Goal: Transaction & Acquisition: Book appointment/travel/reservation

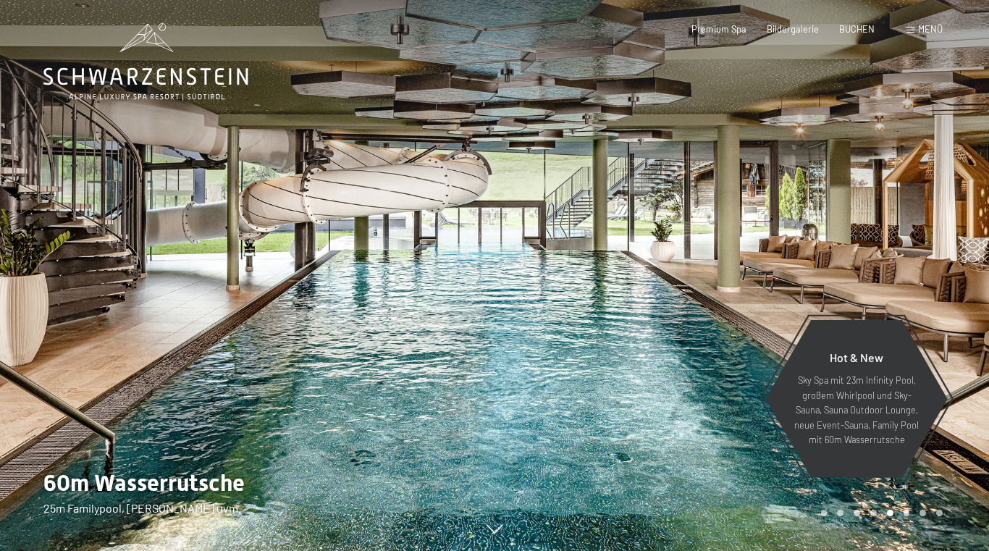
click at [918, 33] on div "Menü" at bounding box center [925, 29] width 36 height 13
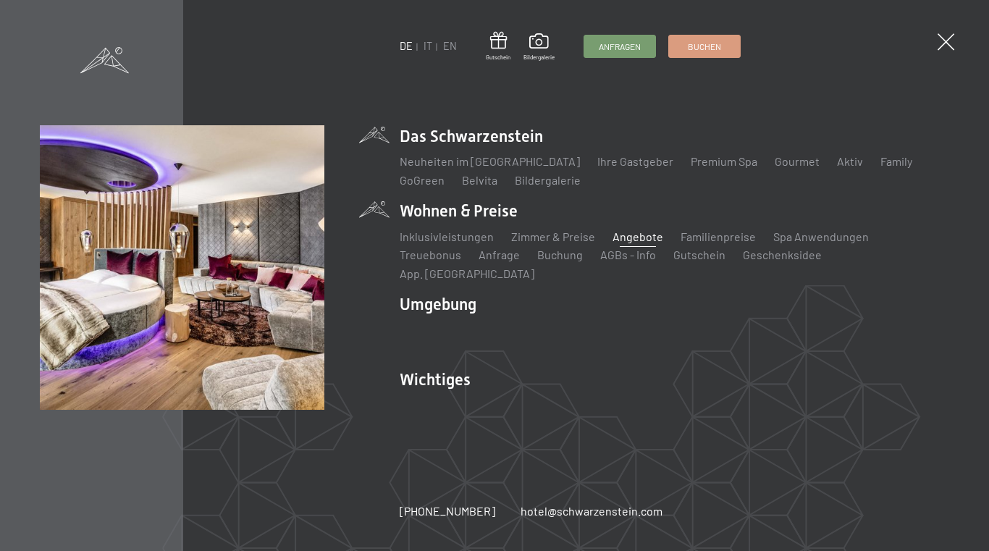
click at [634, 243] on link "Angebote" at bounding box center [638, 237] width 51 height 14
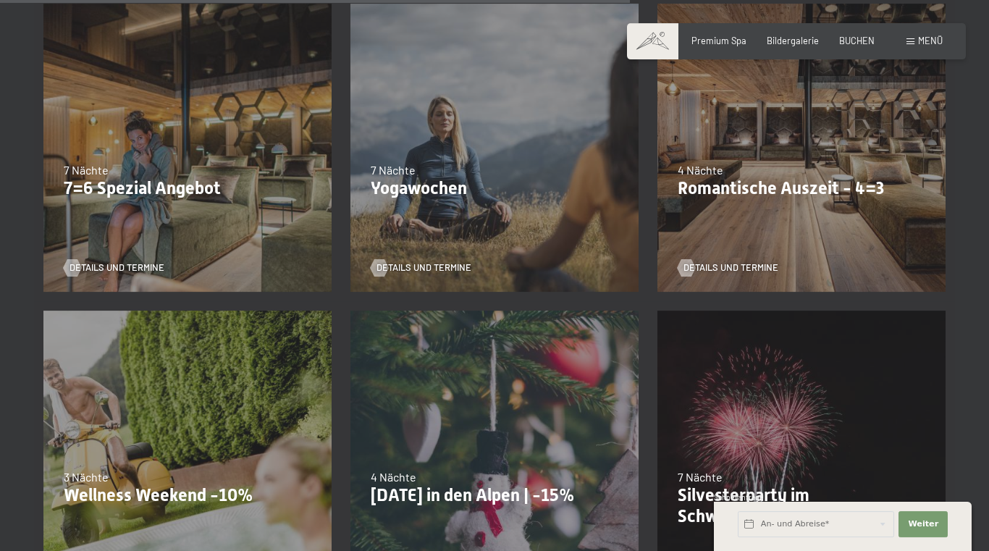
scroll to position [969, 0]
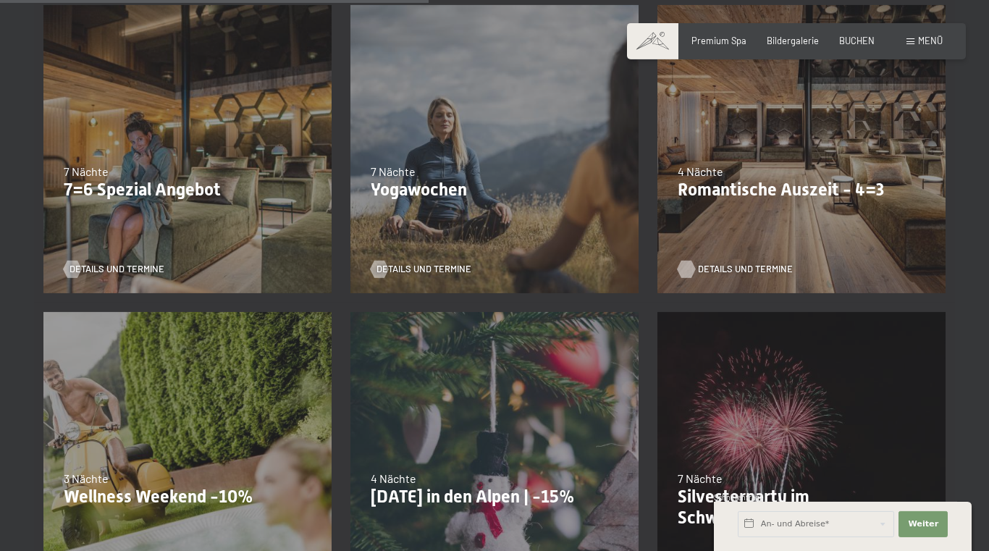
click at [692, 271] on div at bounding box center [686, 269] width 10 height 17
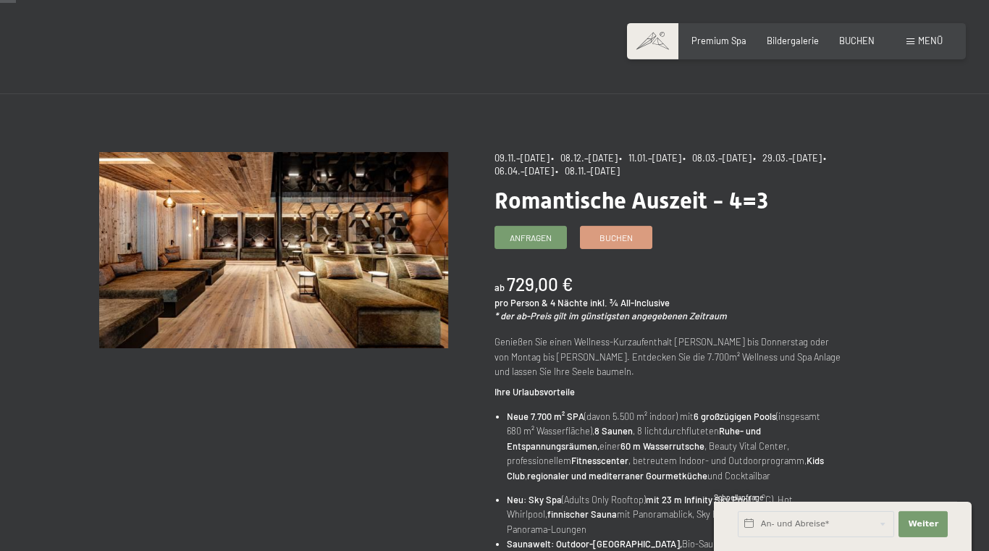
scroll to position [22, 0]
click at [706, 46] on div "Premium Spa Bildergalerie BUCHEN" at bounding box center [772, 41] width 245 height 13
click at [730, 35] on span "Premium Spa" at bounding box center [719, 39] width 55 height 12
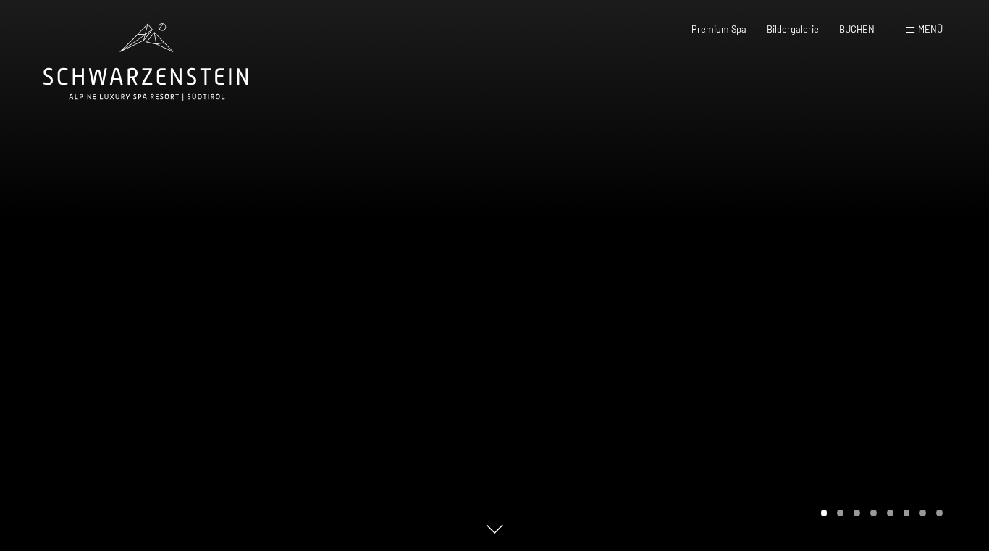
click at [571, 400] on div at bounding box center [742, 275] width 495 height 551
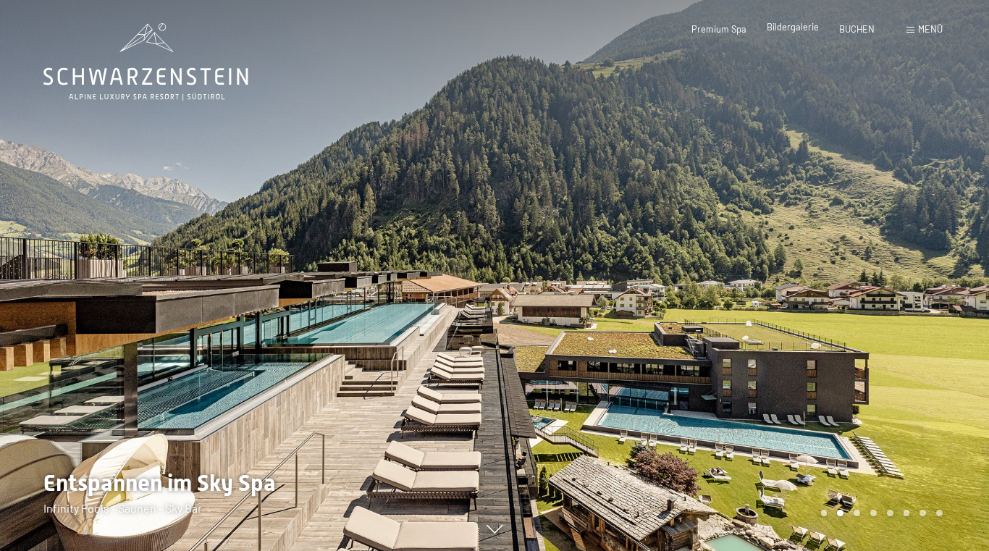
click at [783, 30] on span "Bildergalerie" at bounding box center [793, 27] width 52 height 12
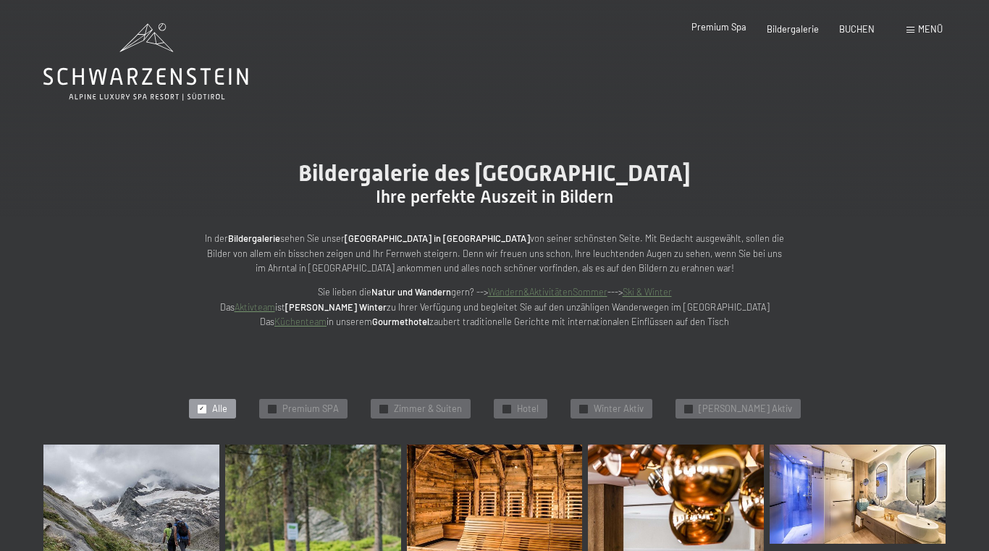
click at [727, 28] on span "Premium Spa" at bounding box center [719, 27] width 55 height 12
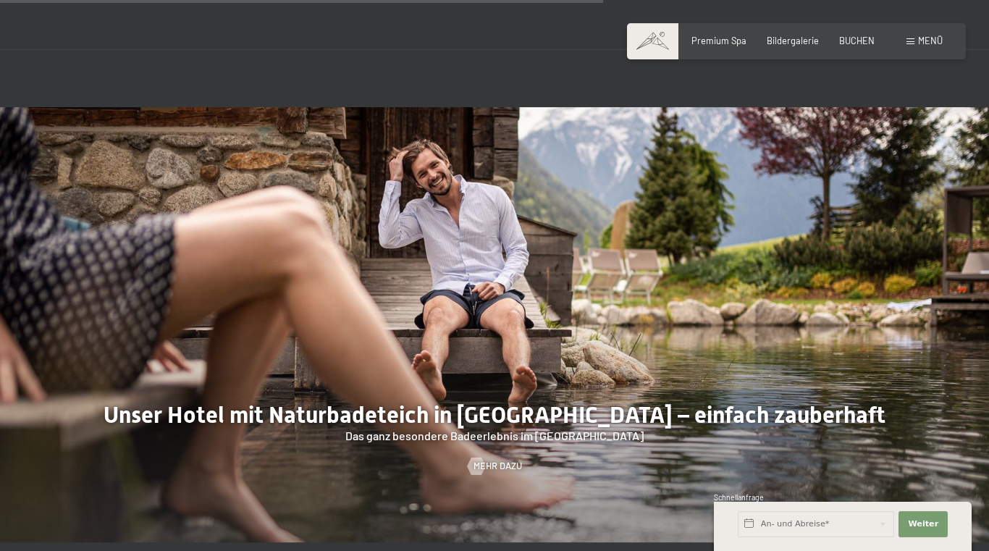
scroll to position [4570, 0]
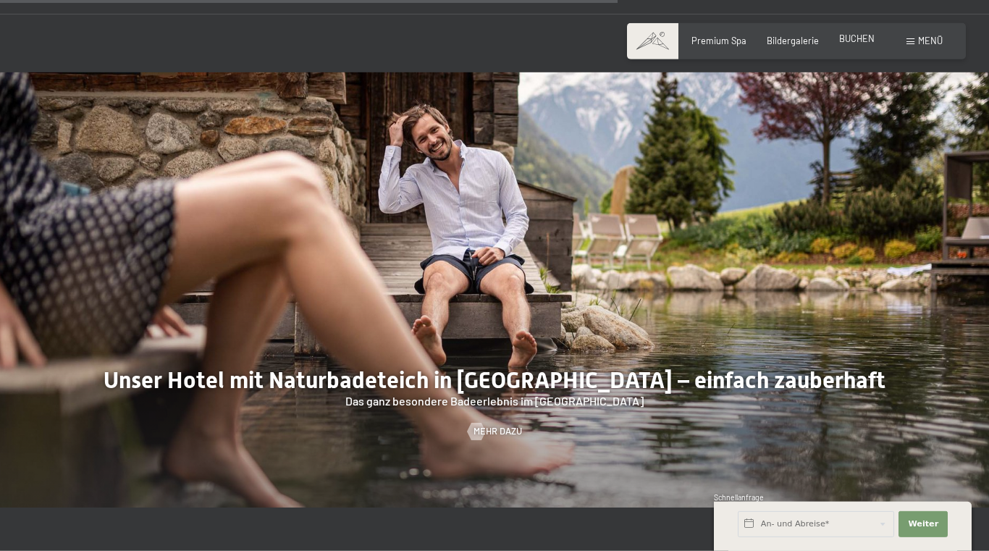
click at [868, 38] on span "BUCHEN" at bounding box center [856, 39] width 35 height 12
click at [941, 38] on span "Menü" at bounding box center [930, 41] width 25 height 12
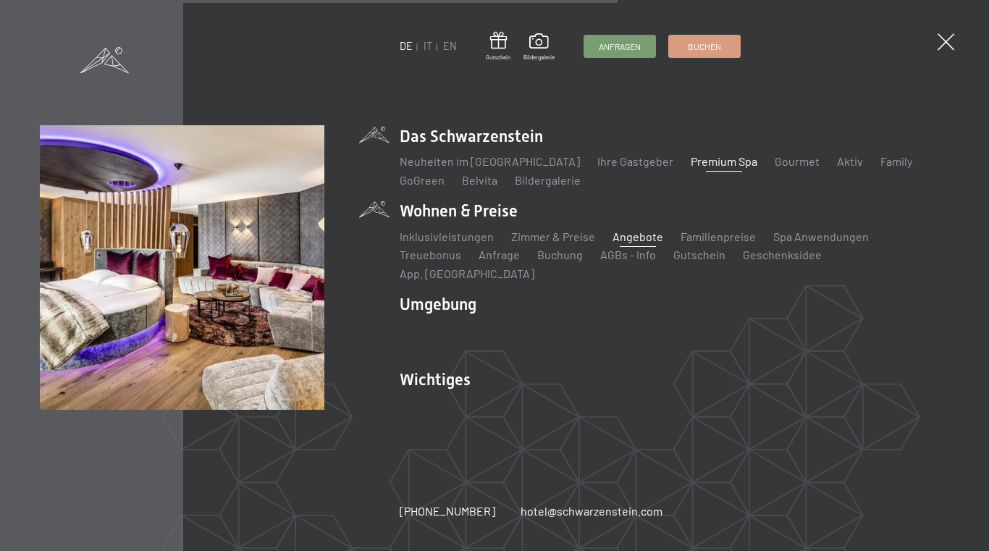
click at [625, 240] on link "Angebote" at bounding box center [638, 237] width 51 height 14
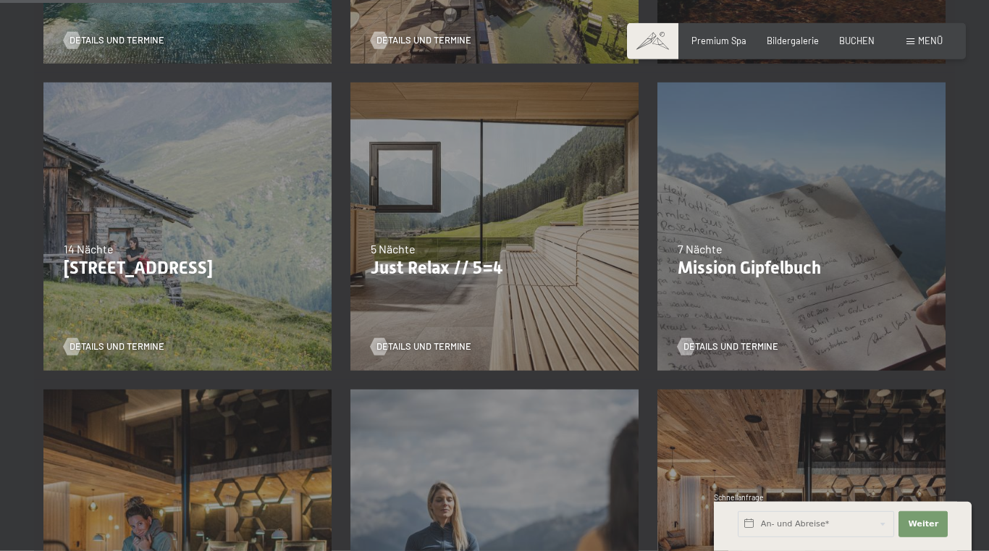
scroll to position [799, 0]
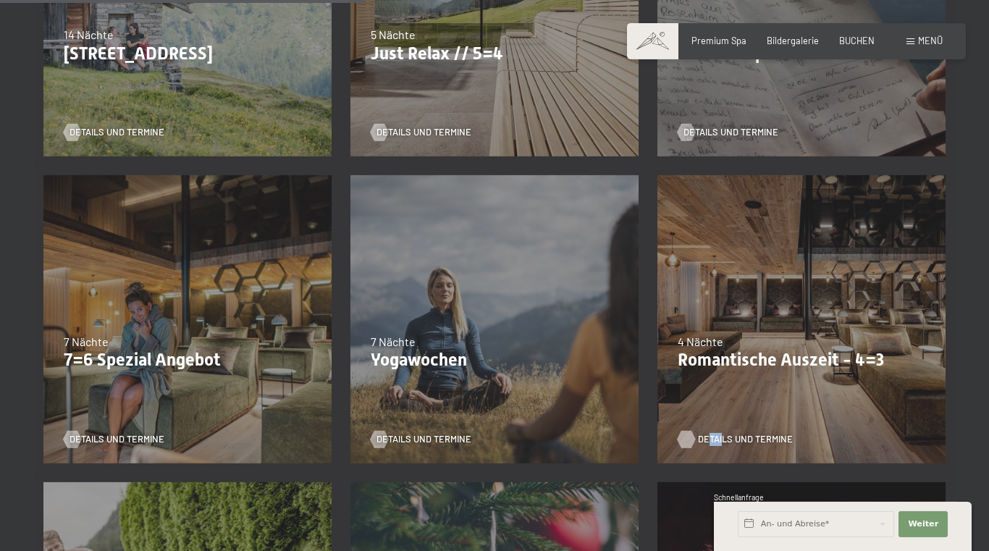
drag, startPoint x: 708, startPoint y: 432, endPoint x: 700, endPoint y: 439, distance: 10.8
click at [700, 439] on div "Details und Termine" at bounding box center [797, 431] width 239 height 30
click at [700, 439] on span "Details und Termine" at bounding box center [745, 439] width 95 height 13
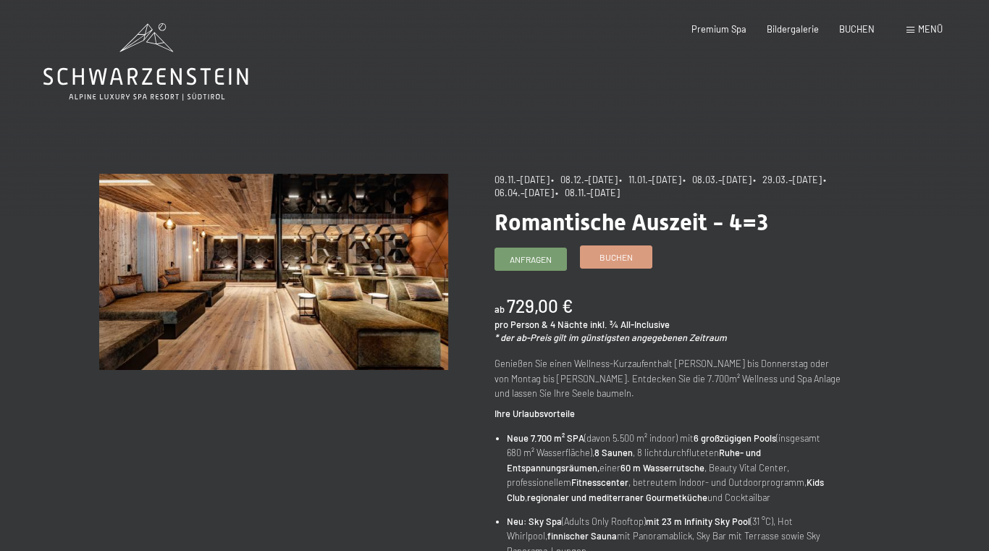
click at [610, 264] on link "Buchen" at bounding box center [616, 257] width 71 height 22
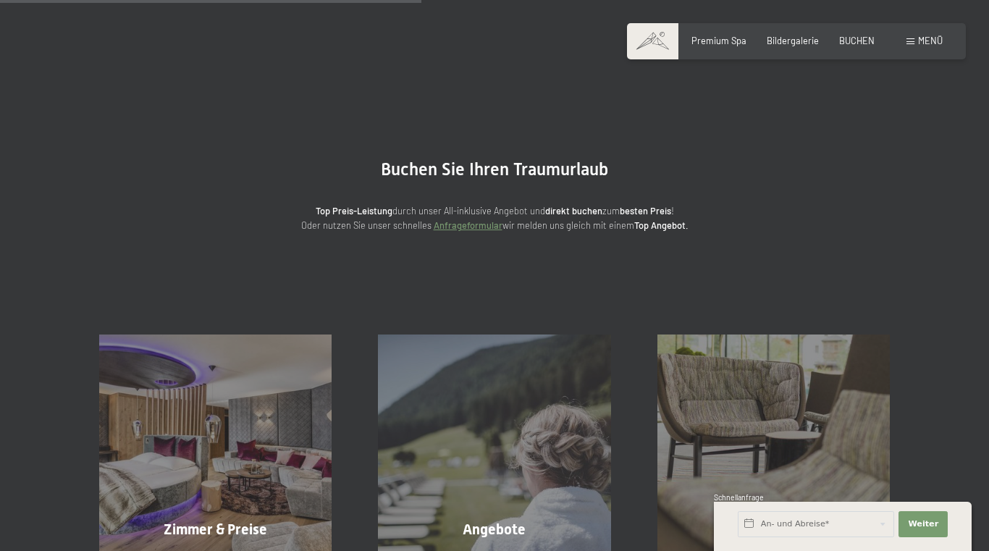
scroll to position [241, 0]
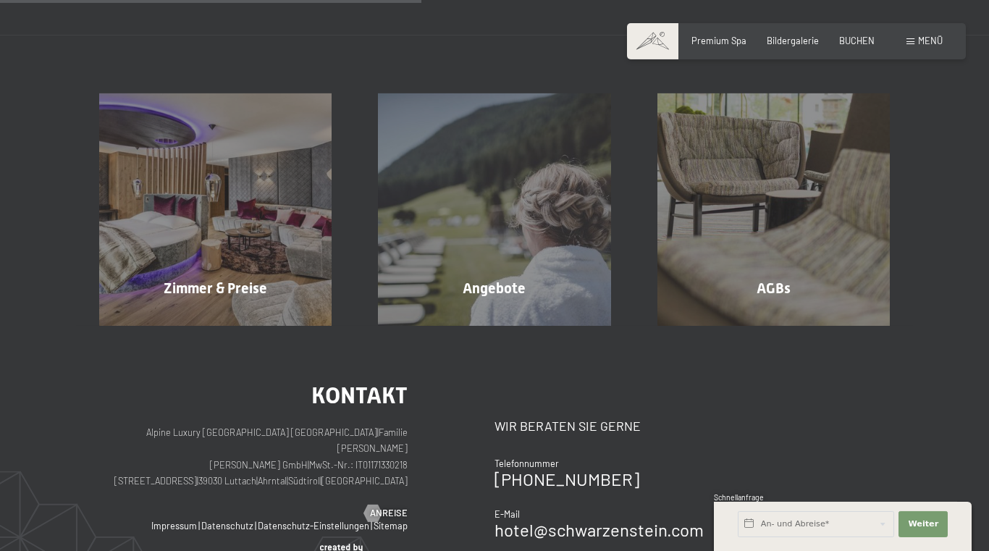
click at [192, 168] on div "Zimmer & Preise Mehr erfahren" at bounding box center [215, 209] width 279 height 232
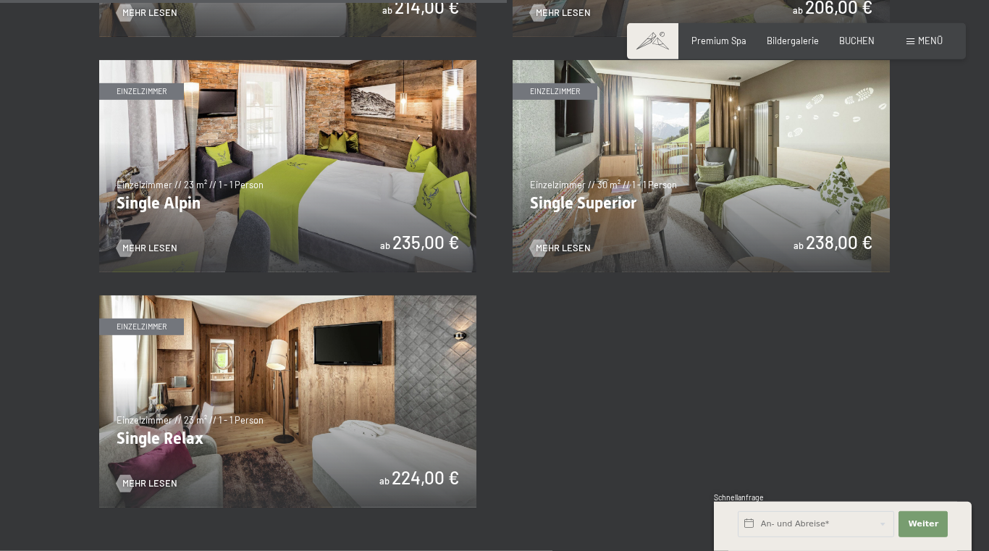
scroll to position [1886, 0]
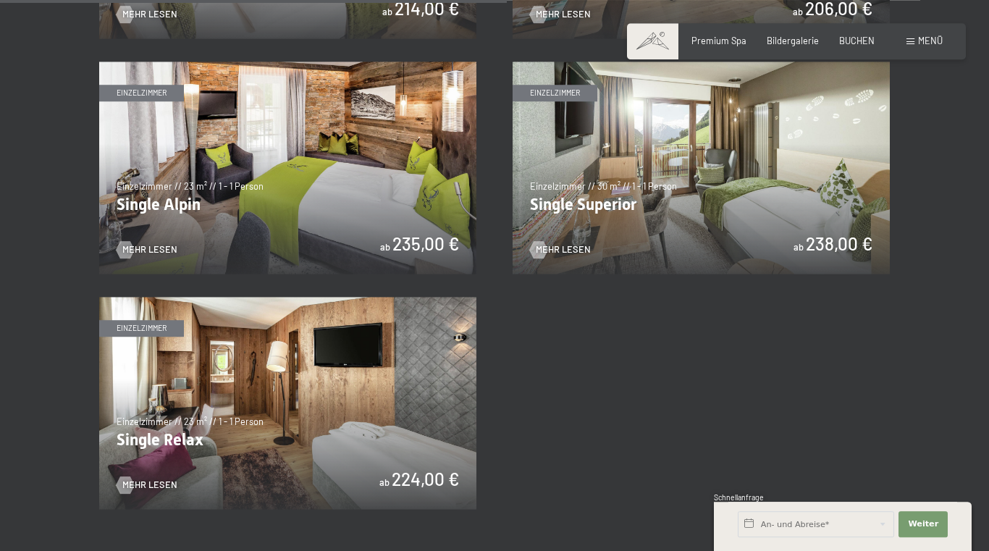
click at [386, 370] on img at bounding box center [287, 403] width 377 height 212
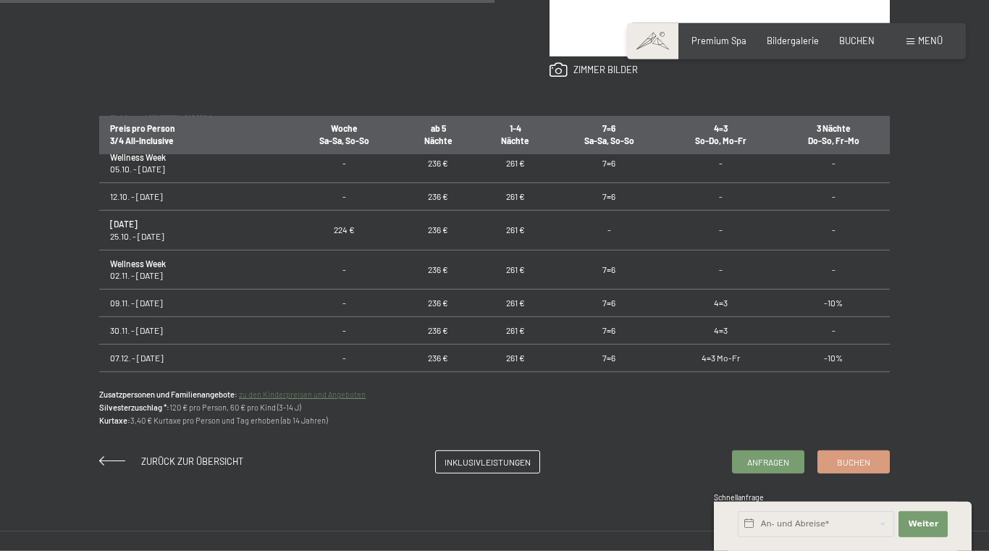
scroll to position [211, 0]
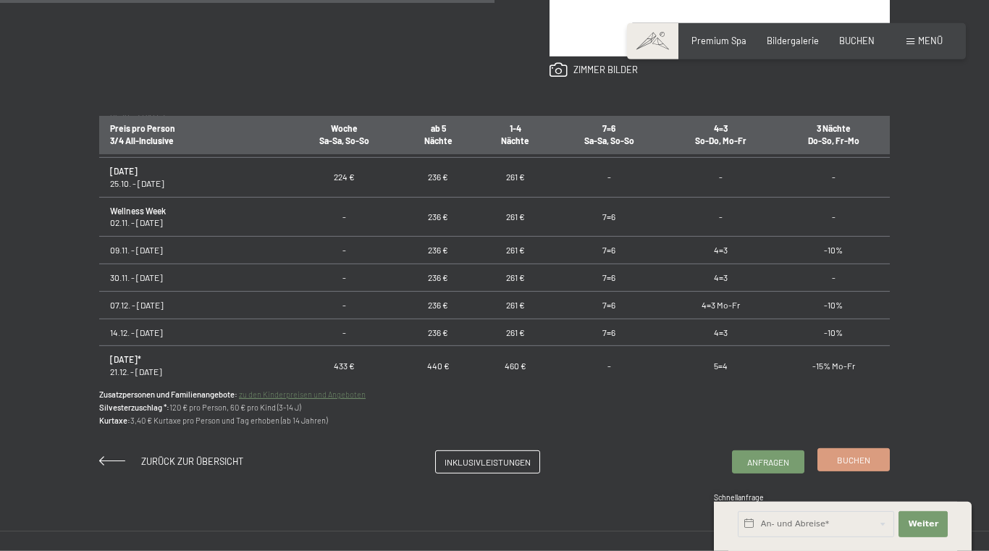
click at [844, 466] on link "Buchen" at bounding box center [853, 460] width 71 height 22
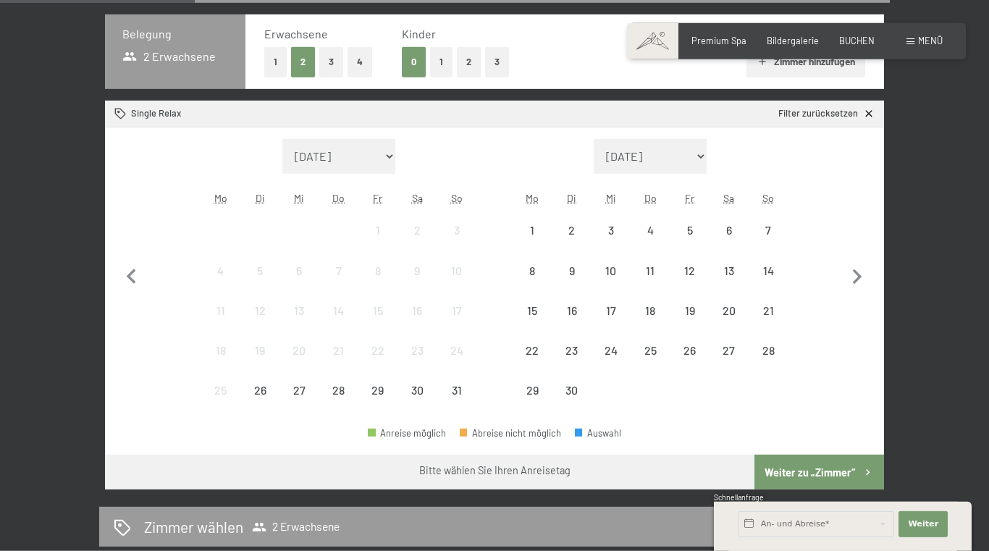
scroll to position [326, 0]
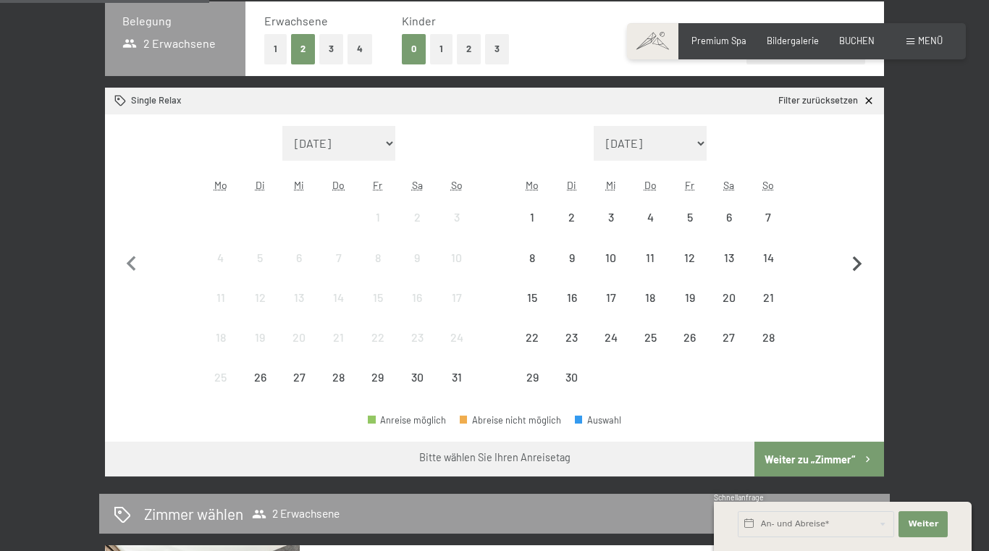
click at [854, 266] on icon "button" at bounding box center [857, 264] width 30 height 30
select select "[DATE]"
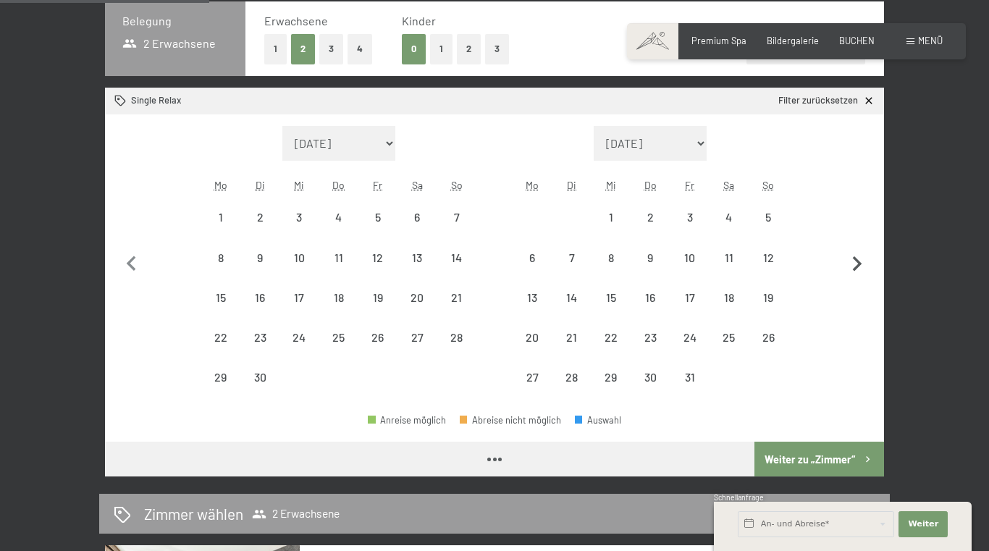
select select "[DATE]"
click at [854, 266] on icon "button" at bounding box center [857, 264] width 30 height 30
select select "[DATE]"
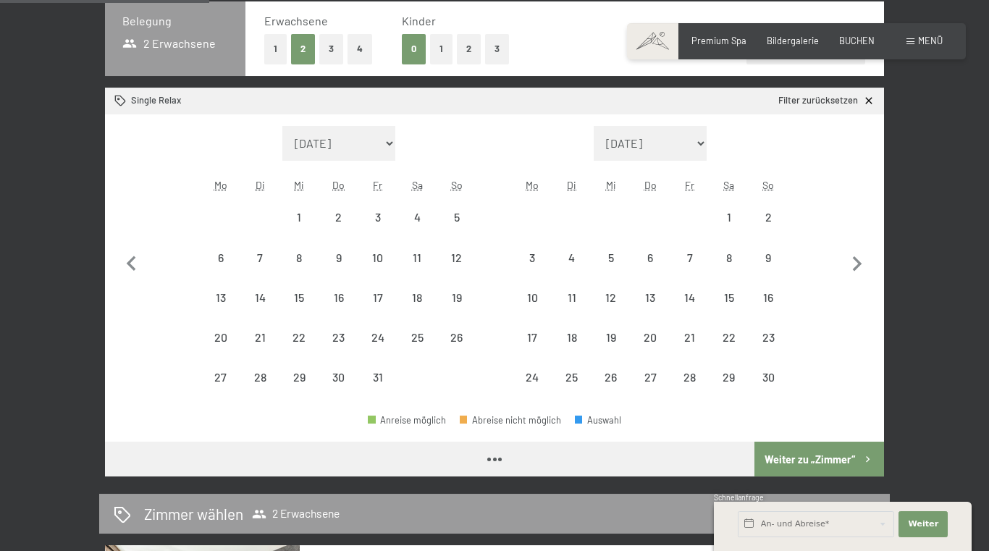
select select "[DATE]"
click at [610, 372] on div "26" at bounding box center [611, 389] width 36 height 36
select select "[DATE]"
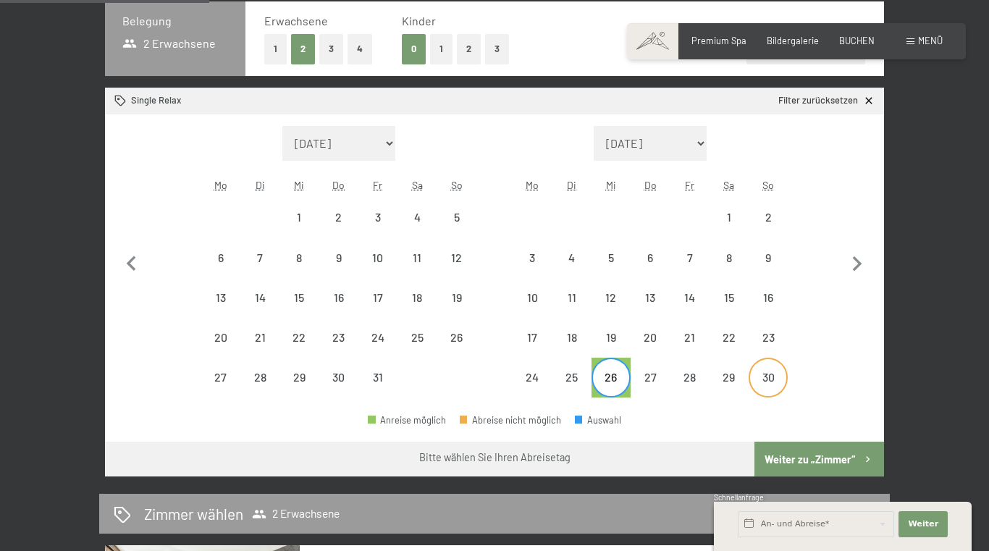
click at [760, 384] on div "30" at bounding box center [768, 389] width 36 height 36
select select "[DATE]"
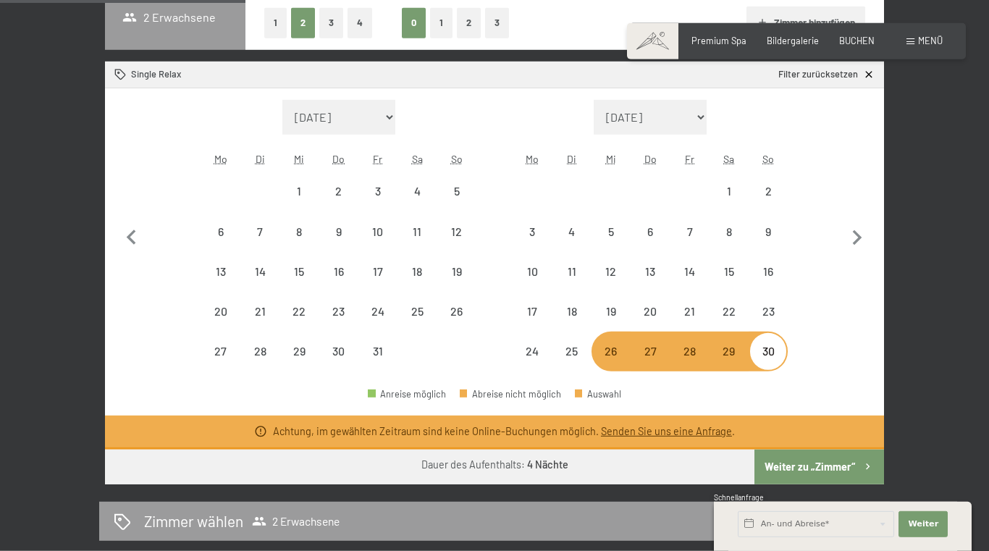
scroll to position [353, 0]
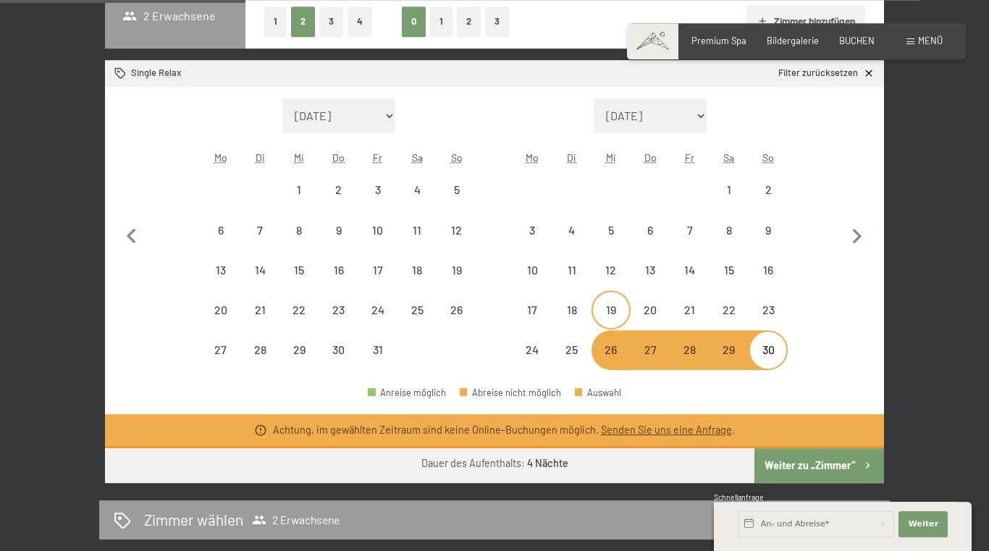
click at [613, 299] on div "19" at bounding box center [611, 310] width 36 height 36
select select "2025-10-01"
select select "2025-11-01"
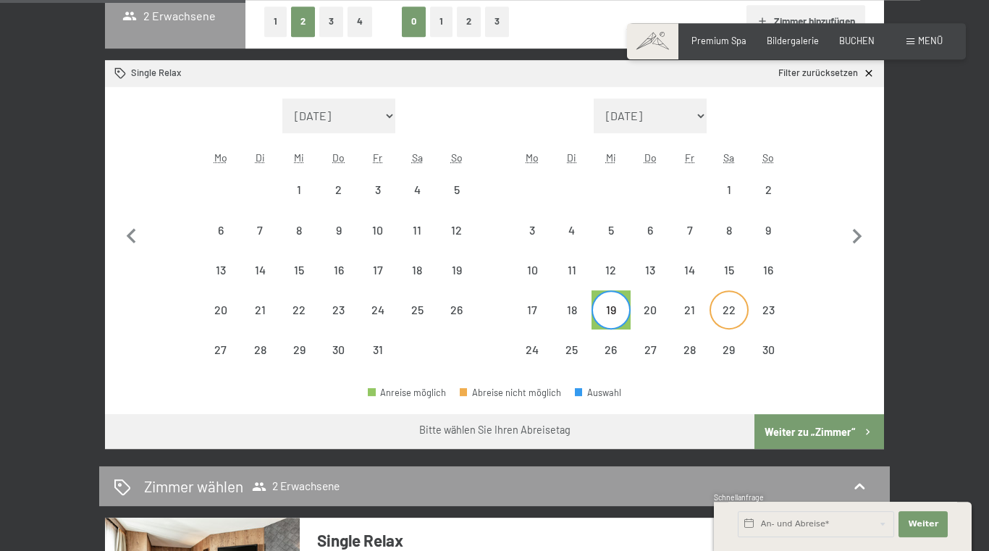
click at [736, 314] on div "22" at bounding box center [729, 322] width 36 height 36
select select "2025-10-01"
select select "2025-11-01"
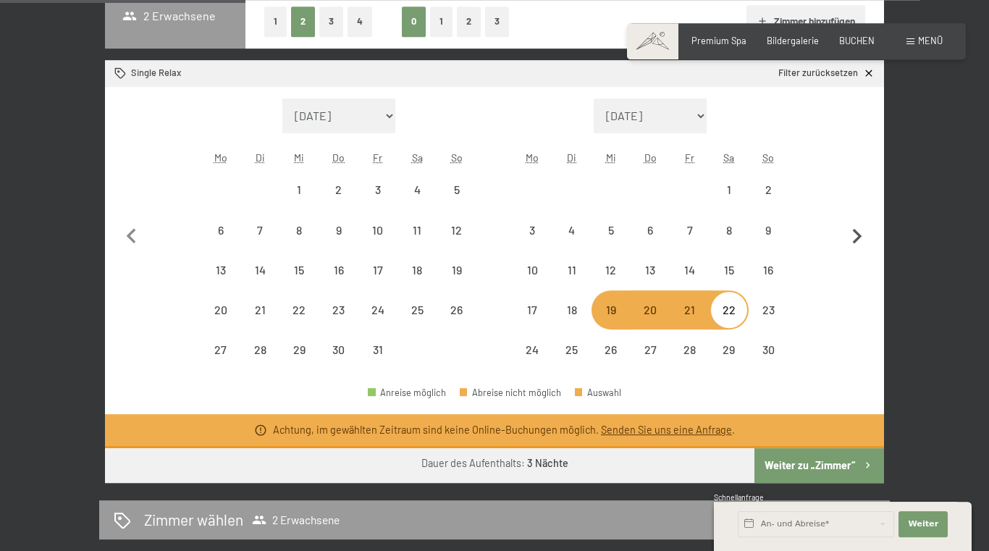
click at [854, 240] on icon "button" at bounding box center [857, 237] width 30 height 30
select select "2025-11-01"
select select "2025-12-01"
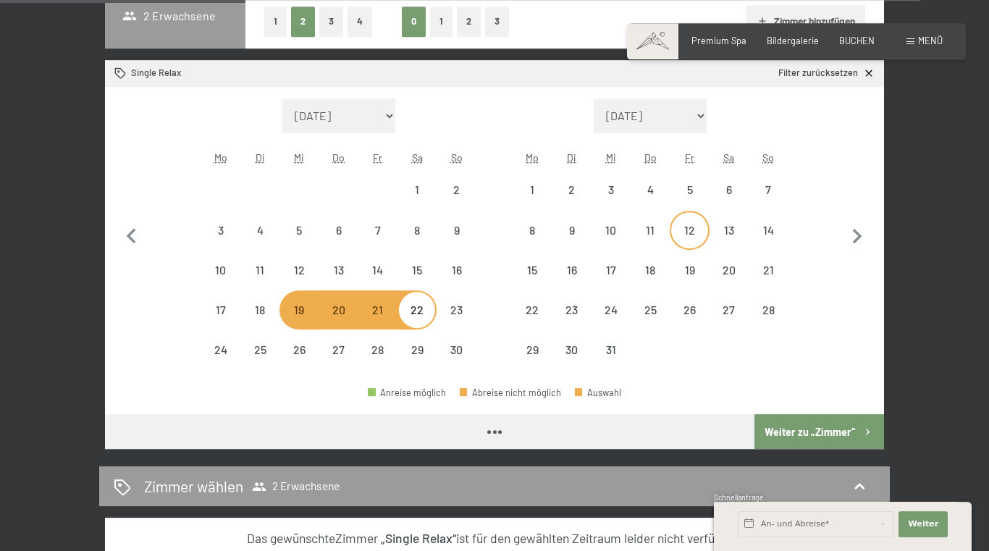
select select "2025-11-01"
select select "2025-12-01"
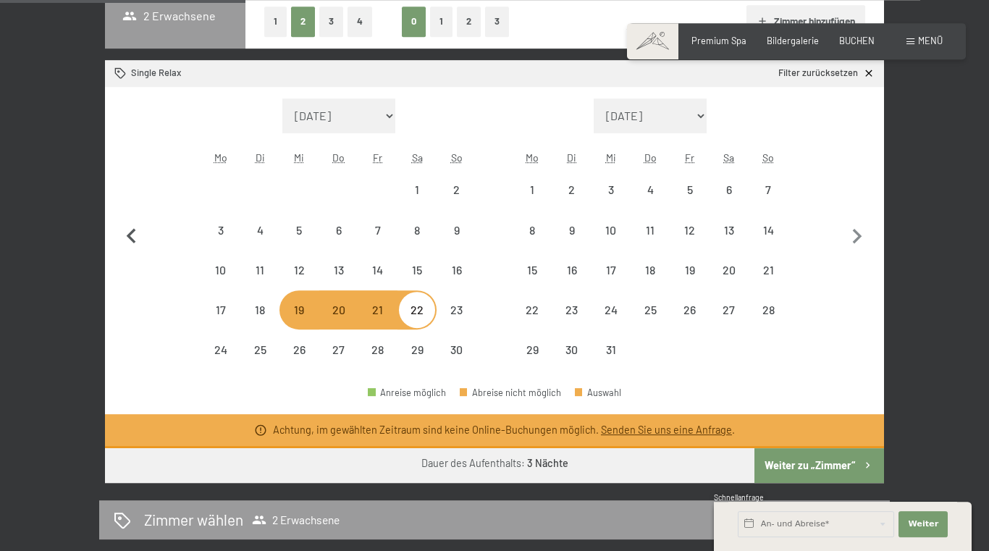
click at [136, 230] on icon "button" at bounding box center [131, 235] width 9 height 15
select select "2025-10-01"
select select "2025-11-01"
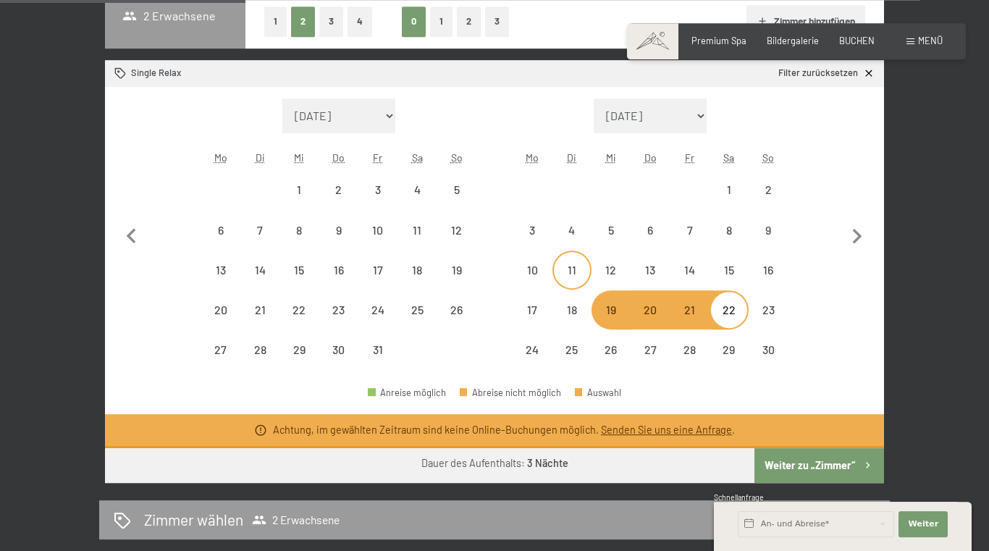
click at [579, 263] on div "11" at bounding box center [572, 270] width 36 height 36
select select "2025-10-01"
select select "2025-11-01"
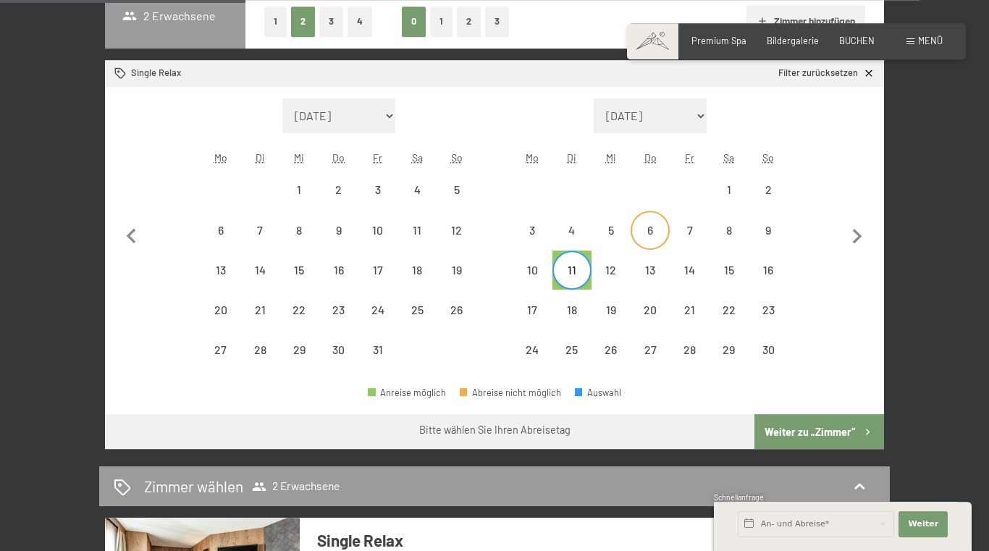
click at [656, 225] on div "6" at bounding box center [650, 242] width 36 height 36
select select "2025-10-01"
select select "2025-11-01"
click at [550, 274] on div "10" at bounding box center [532, 282] width 36 height 36
select select "2025-10-01"
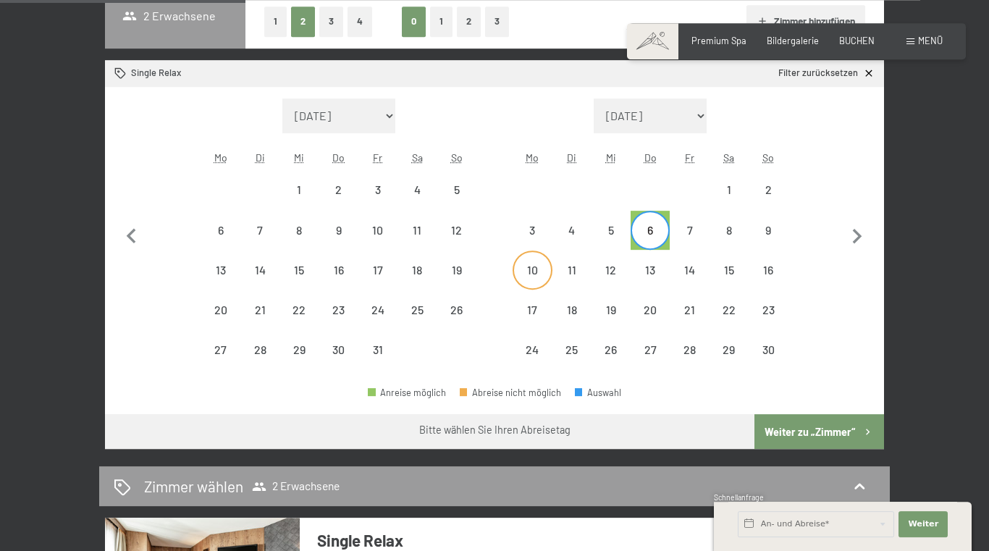
select select "[DATE]"
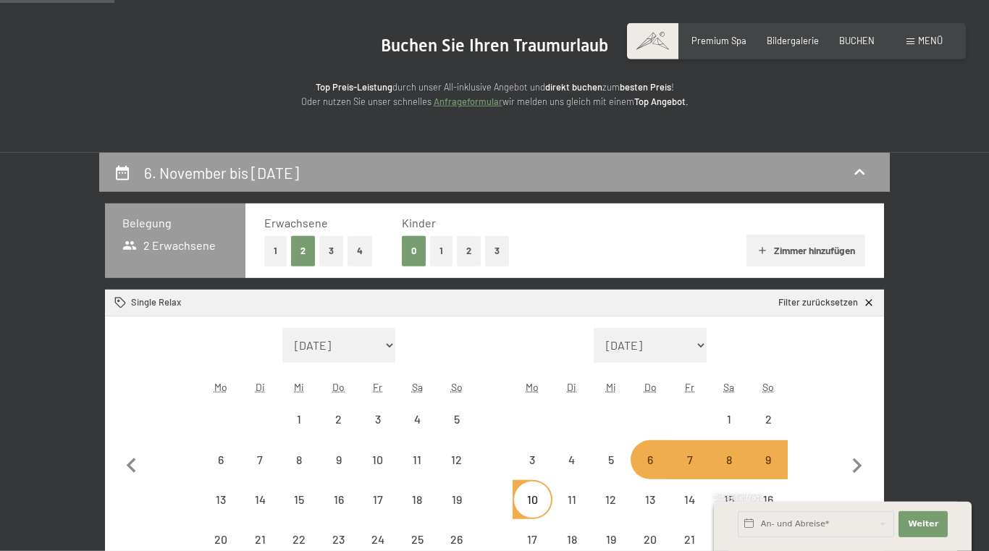
scroll to position [206, 0]
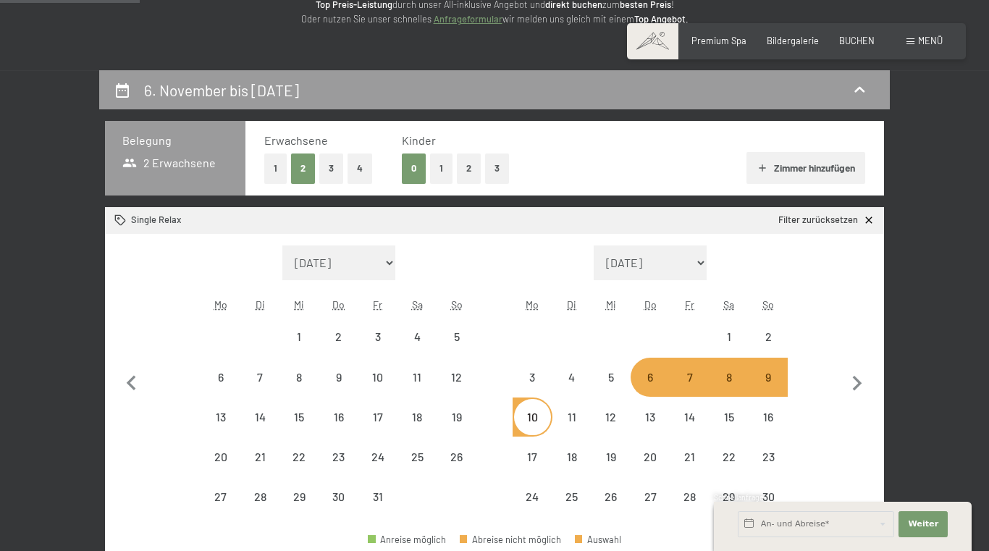
click at [272, 169] on button "1" at bounding box center [275, 169] width 22 height 30
select select "2025-10-01"
select select "[DATE]"
select select "2025-10-01"
select select "[DATE]"
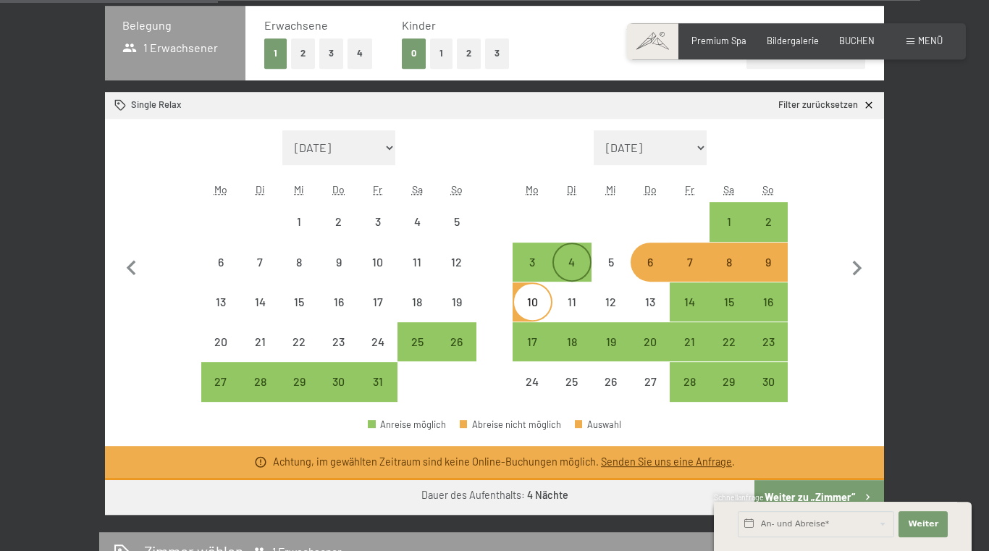
scroll to position [322, 0]
click at [612, 350] on div "19" at bounding box center [611, 354] width 36 height 36
select select "2025-10-01"
select select "[DATE]"
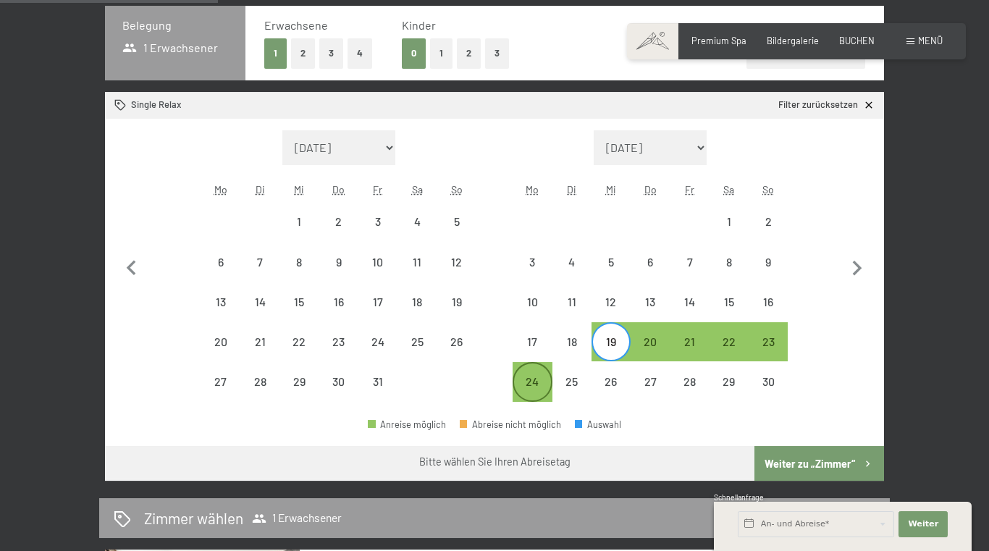
click at [539, 382] on div "24" at bounding box center [532, 394] width 36 height 36
select select "2025-10-01"
select select "[DATE]"
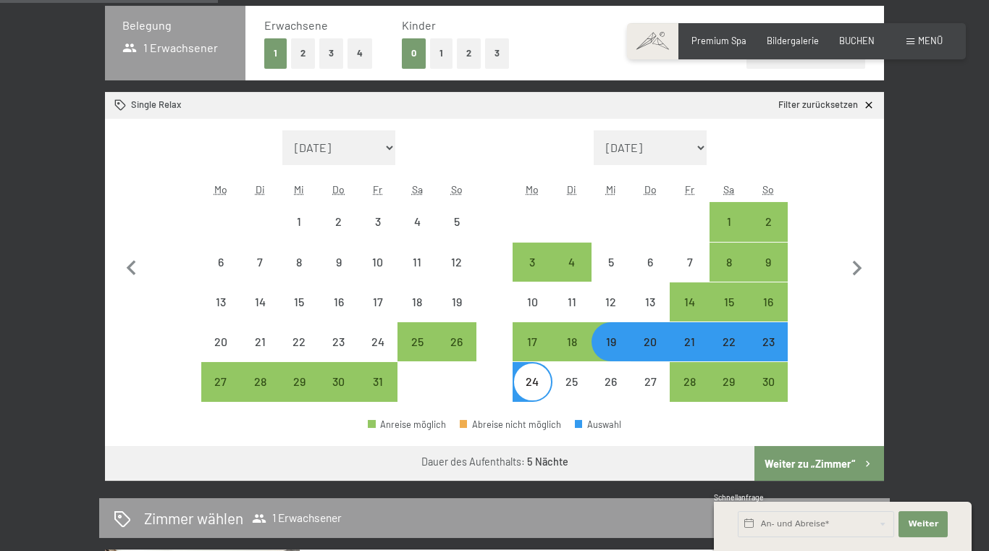
click at [815, 465] on button "Weiter zu „Zimmer“" at bounding box center [820, 463] width 130 height 35
select select "2025-10-01"
select select "[DATE]"
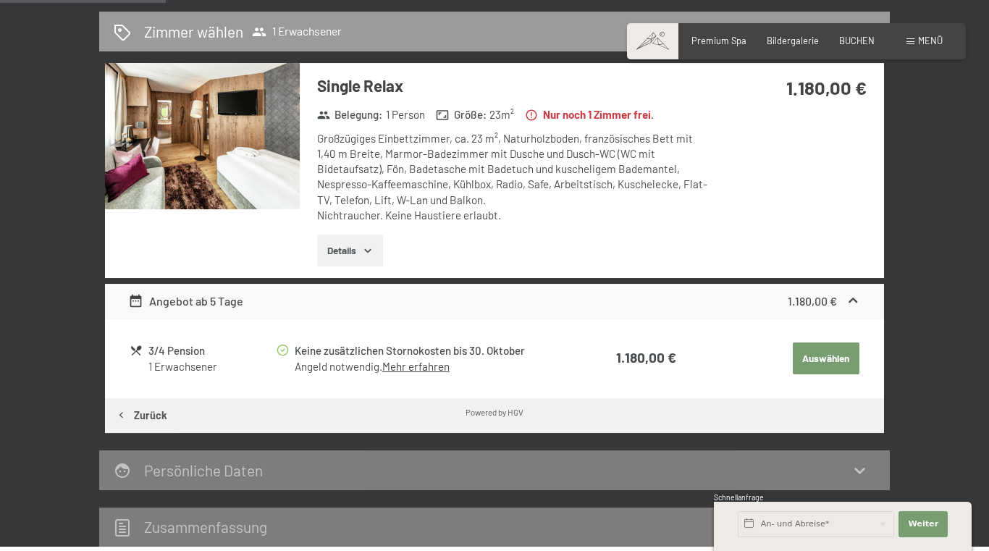
scroll to position [277, 0]
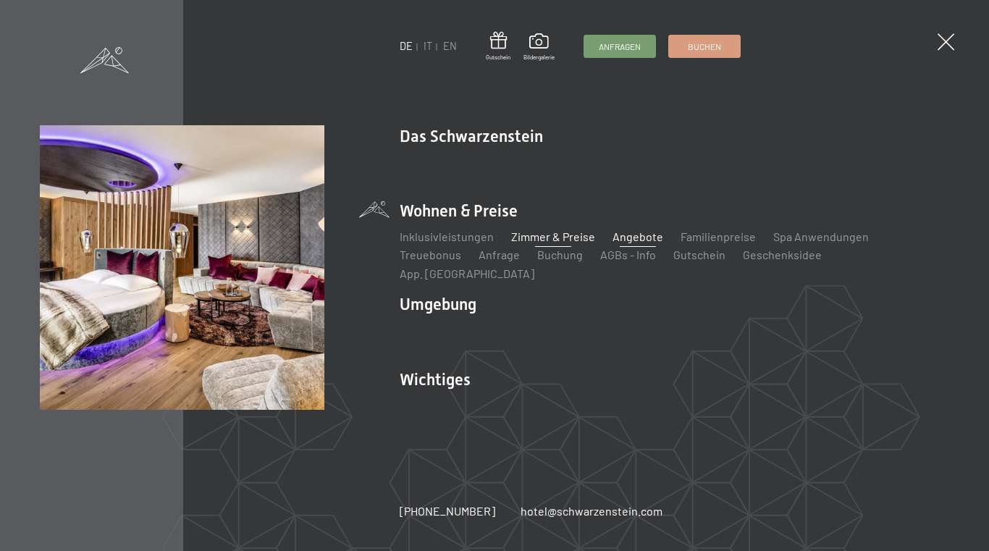
click at [626, 243] on link "Angebote" at bounding box center [638, 237] width 51 height 14
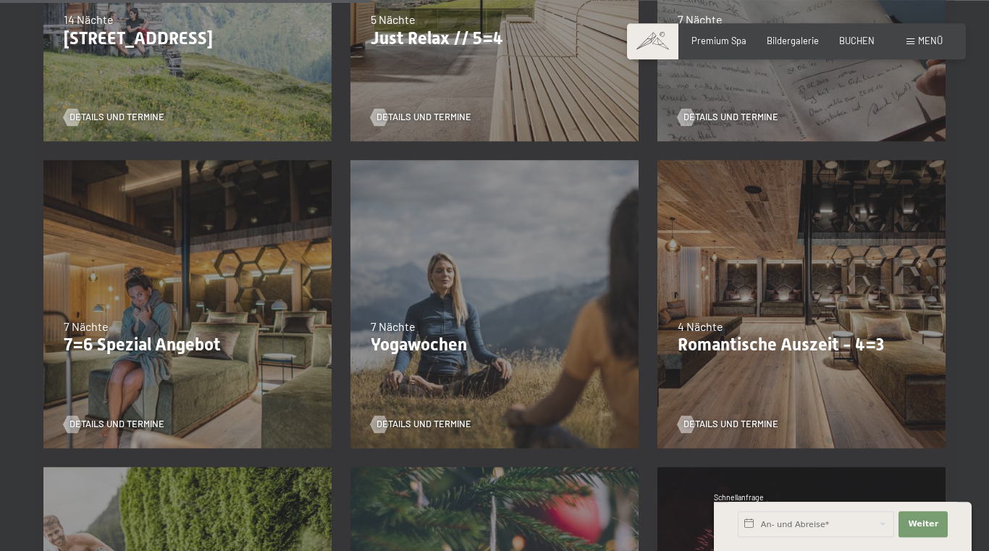
scroll to position [814, 0]
click at [707, 420] on span "Details und Termine" at bounding box center [745, 424] width 95 height 13
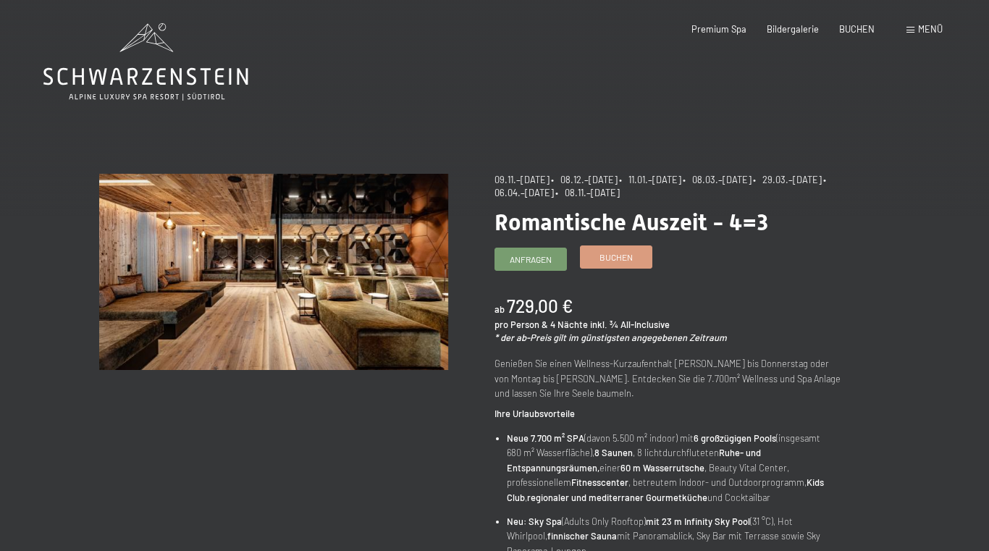
click at [617, 252] on span "Buchen" at bounding box center [616, 257] width 33 height 12
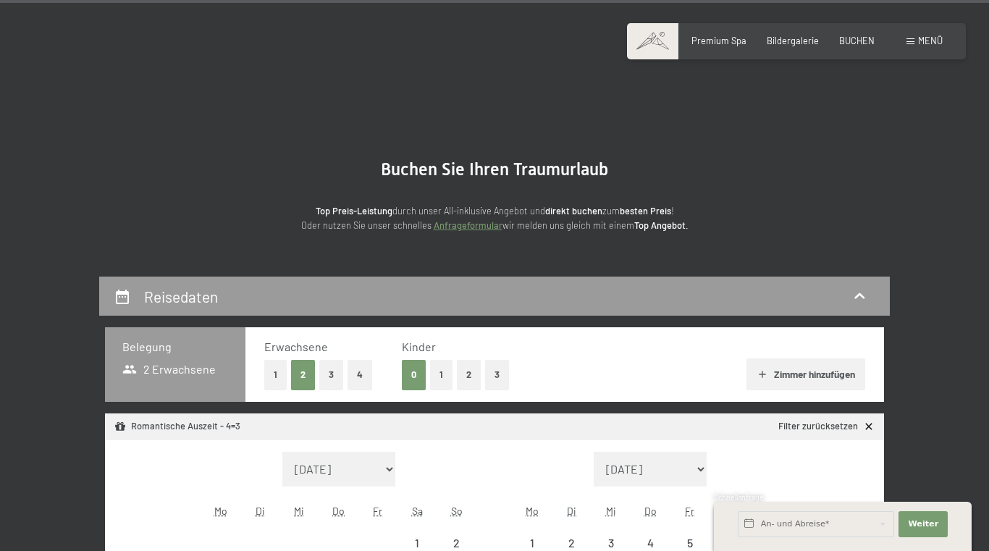
select select "[DATE]"
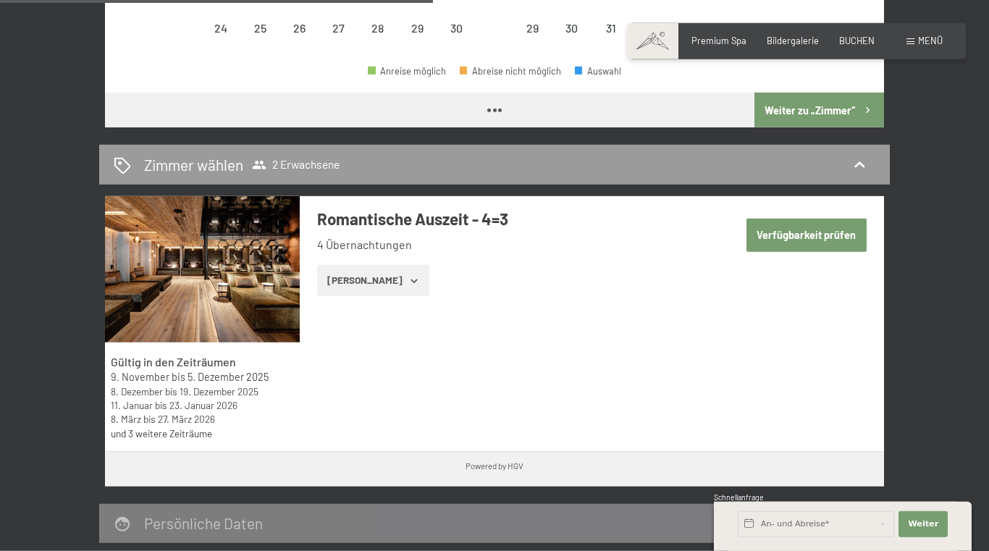
scroll to position [672, 0]
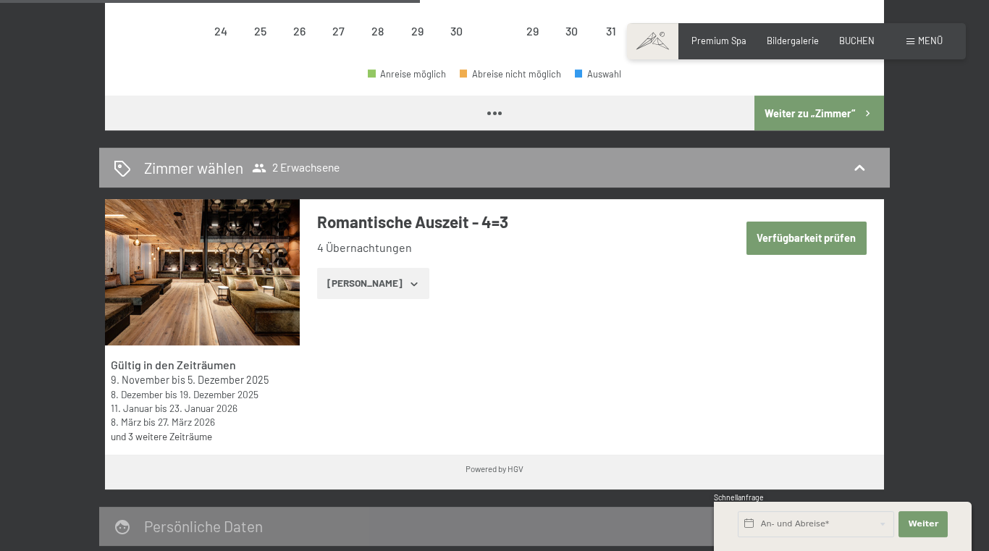
select select "[DATE]"
click at [786, 243] on button "Verfügbarkeit prüfen" at bounding box center [807, 238] width 120 height 33
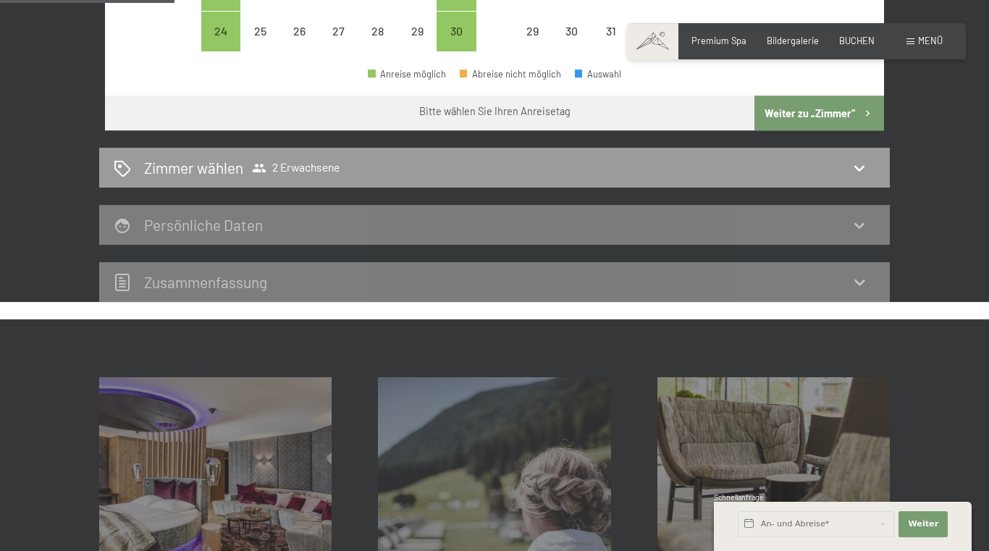
scroll to position [277, 0]
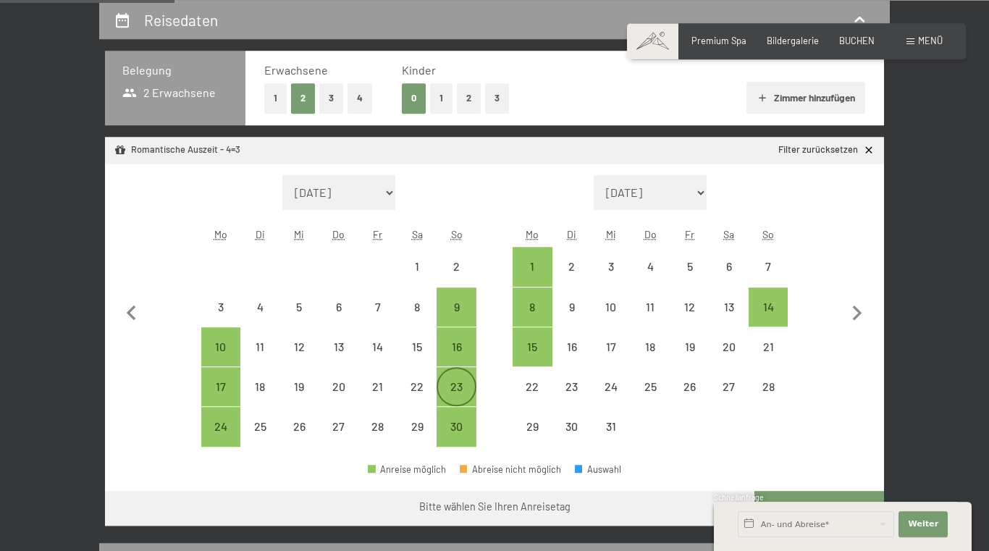
click at [458, 381] on div "23" at bounding box center [456, 399] width 36 height 36
select select "[DATE]"
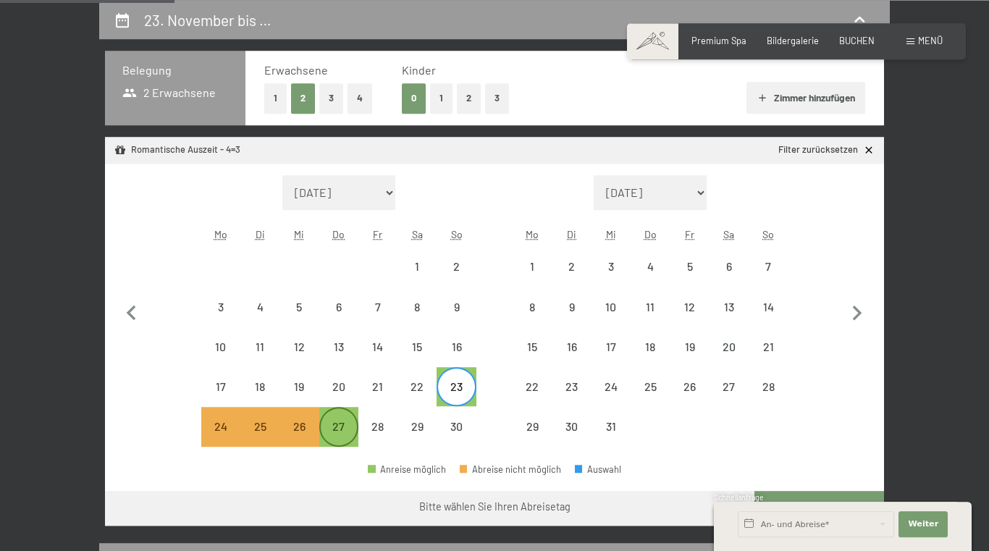
click at [340, 437] on div "27" at bounding box center [339, 439] width 36 height 36
select select "[DATE]"
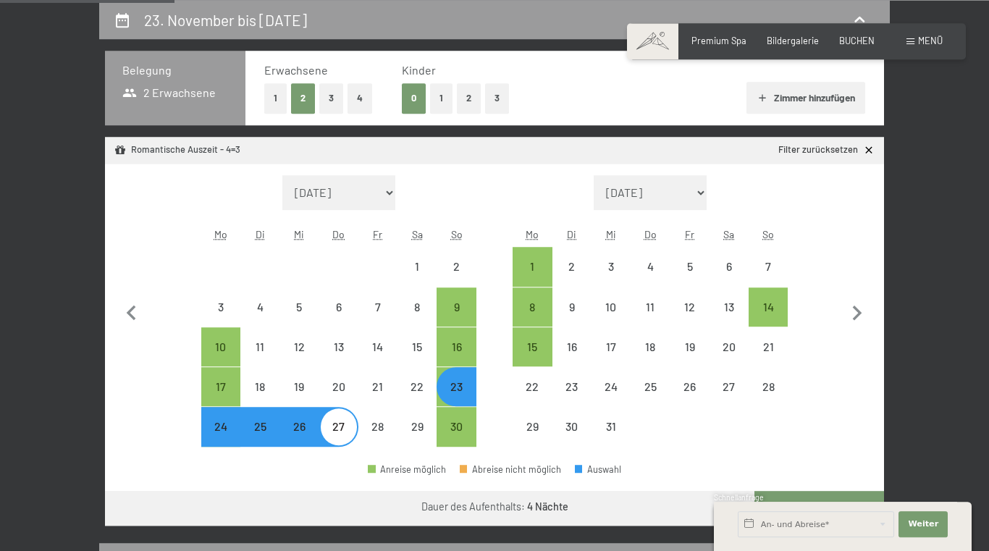
select select "[DATE]"
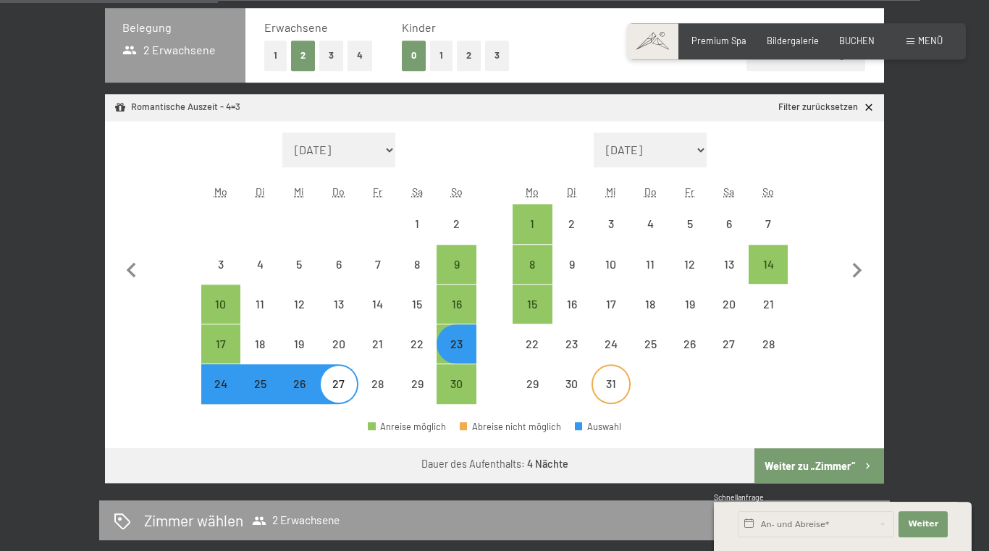
scroll to position [324, 0]
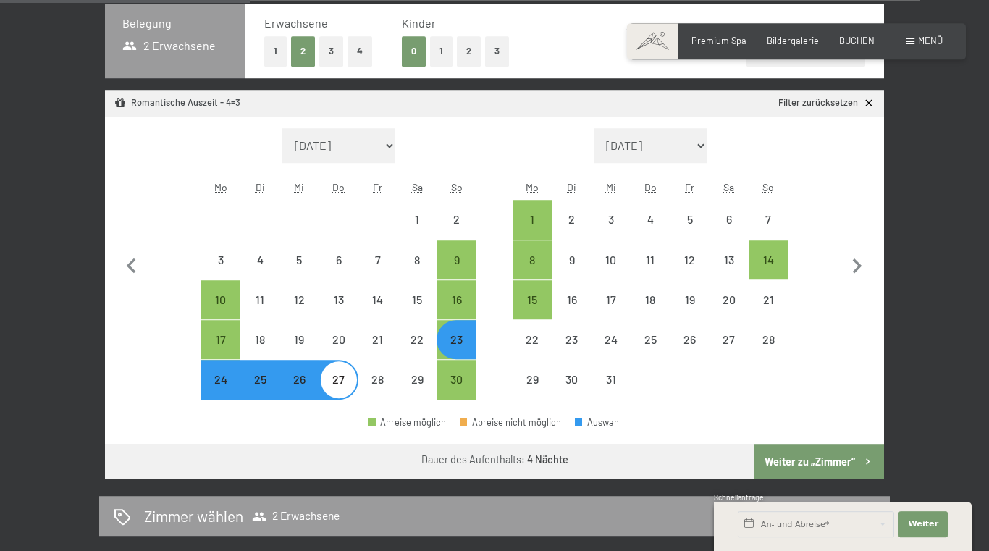
click at [815, 462] on button "Weiter zu „Zimmer“" at bounding box center [820, 461] width 130 height 35
select select "[DATE]"
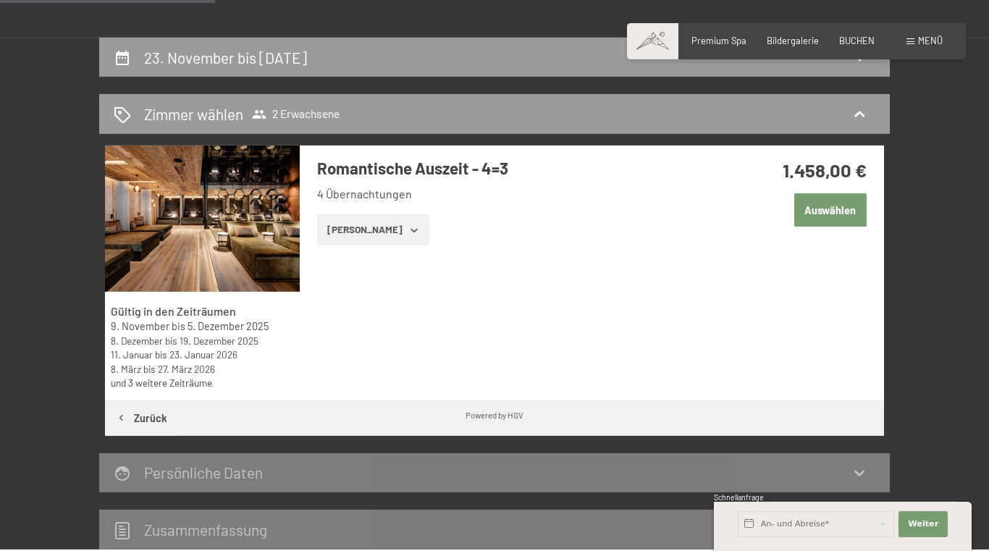
scroll to position [238, 0]
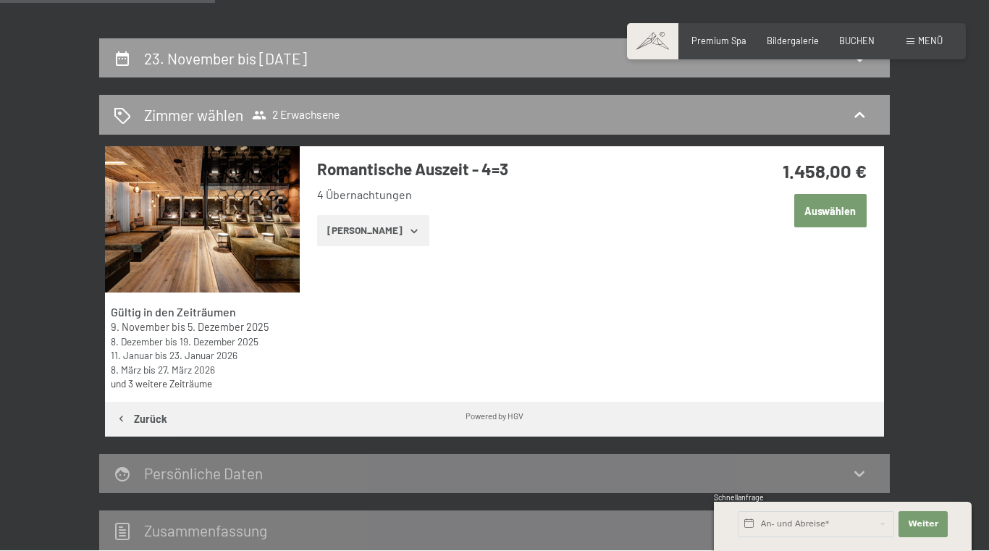
click at [654, 241] on div "[PERSON_NAME]" at bounding box center [513, 231] width 392 height 32
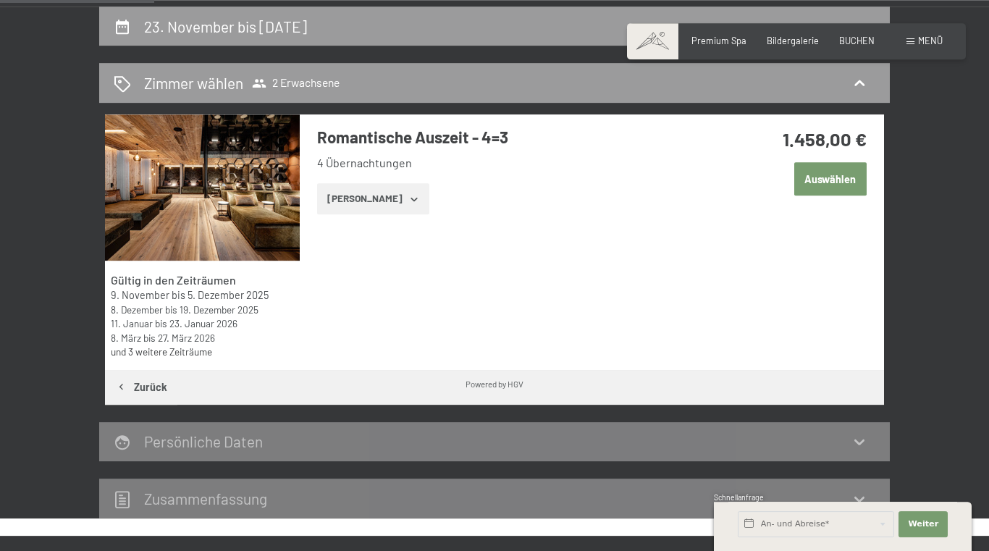
scroll to position [0, 0]
